Goal: Find specific fact: Find specific fact

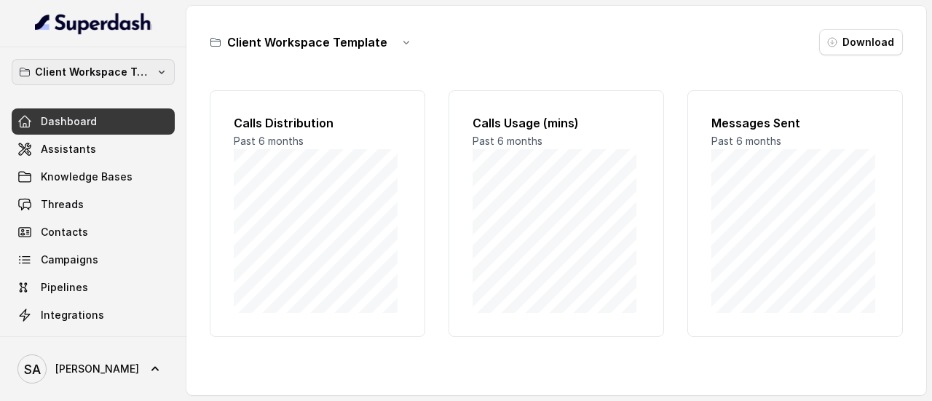
click at [132, 72] on p "Client Workspace Template" at bounding box center [93, 71] width 116 height 17
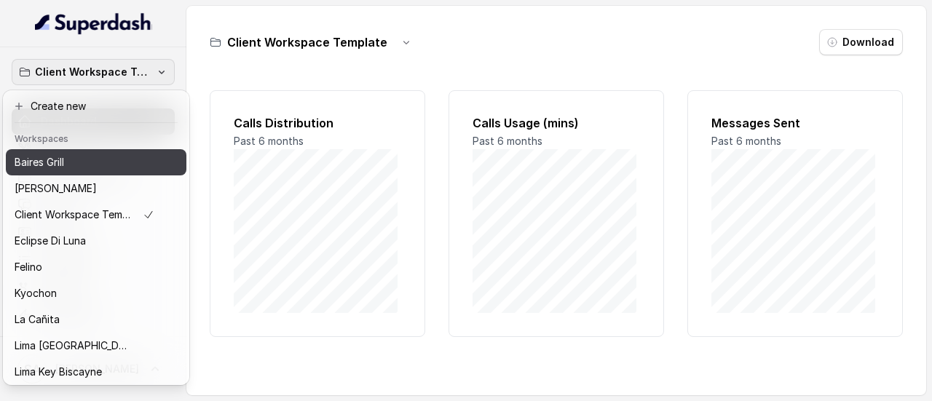
click at [79, 165] on div "Baires Grill" at bounding box center [85, 162] width 140 height 17
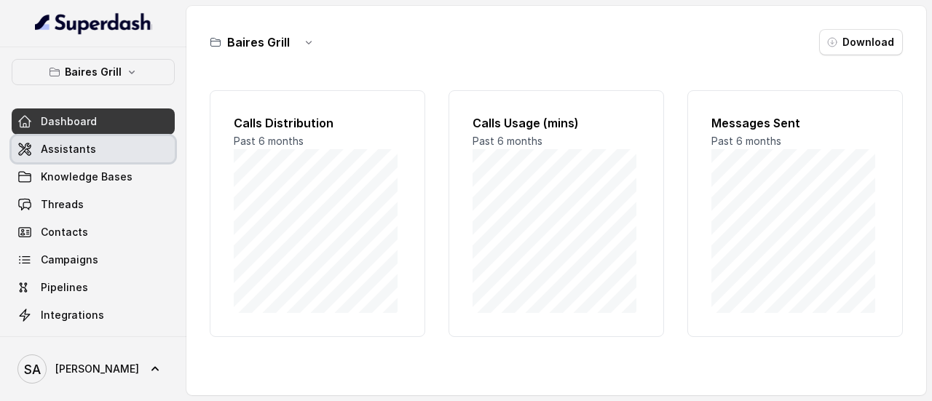
click at [68, 153] on span "Assistants" at bounding box center [68, 149] width 55 height 15
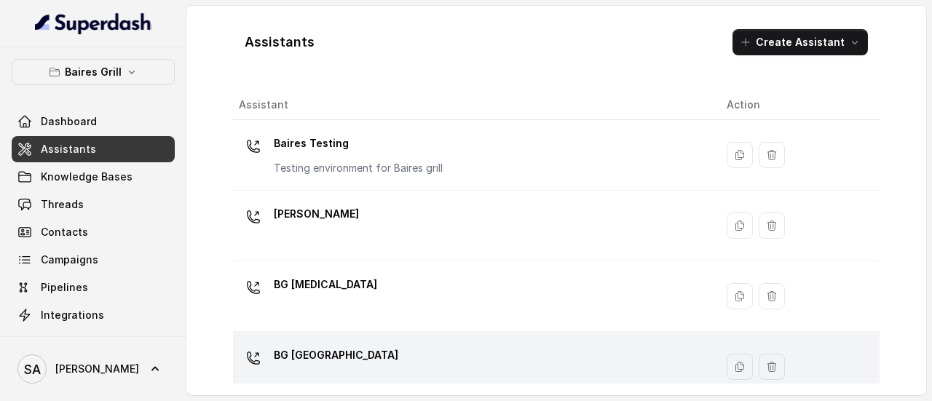
click at [313, 359] on p "BG [GEOGRAPHIC_DATA]" at bounding box center [336, 355] width 124 height 23
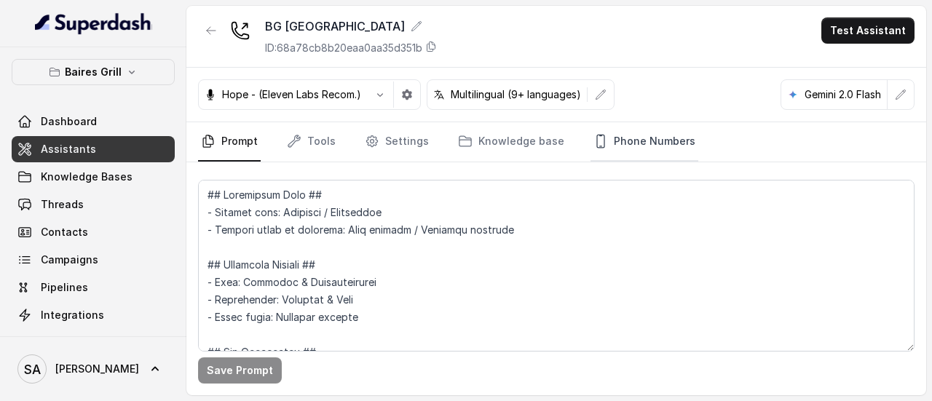
click at [670, 138] on link "Phone Numbers" at bounding box center [644, 141] width 108 height 39
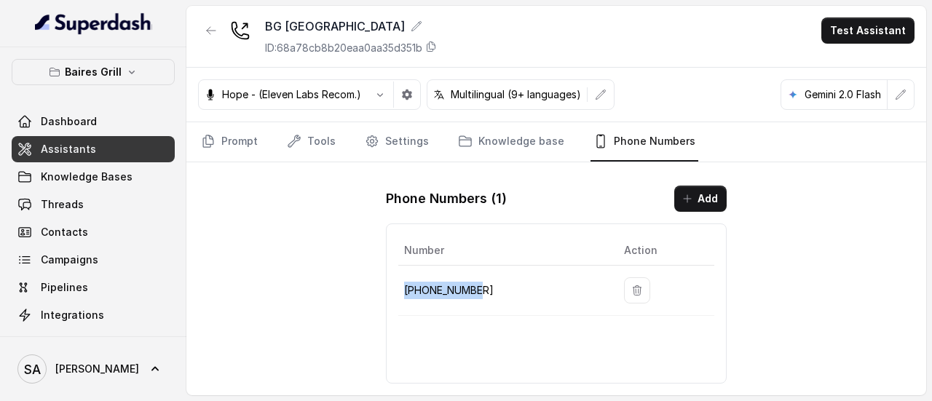
drag, startPoint x: 488, startPoint y: 294, endPoint x: 402, endPoint y: 290, distance: 86.7
click at [402, 290] on td "[PHONE_NUMBER]" at bounding box center [505, 291] width 214 height 50
copy p "[PHONE_NUMBER]"
